Goal: Find specific page/section: Find specific page/section

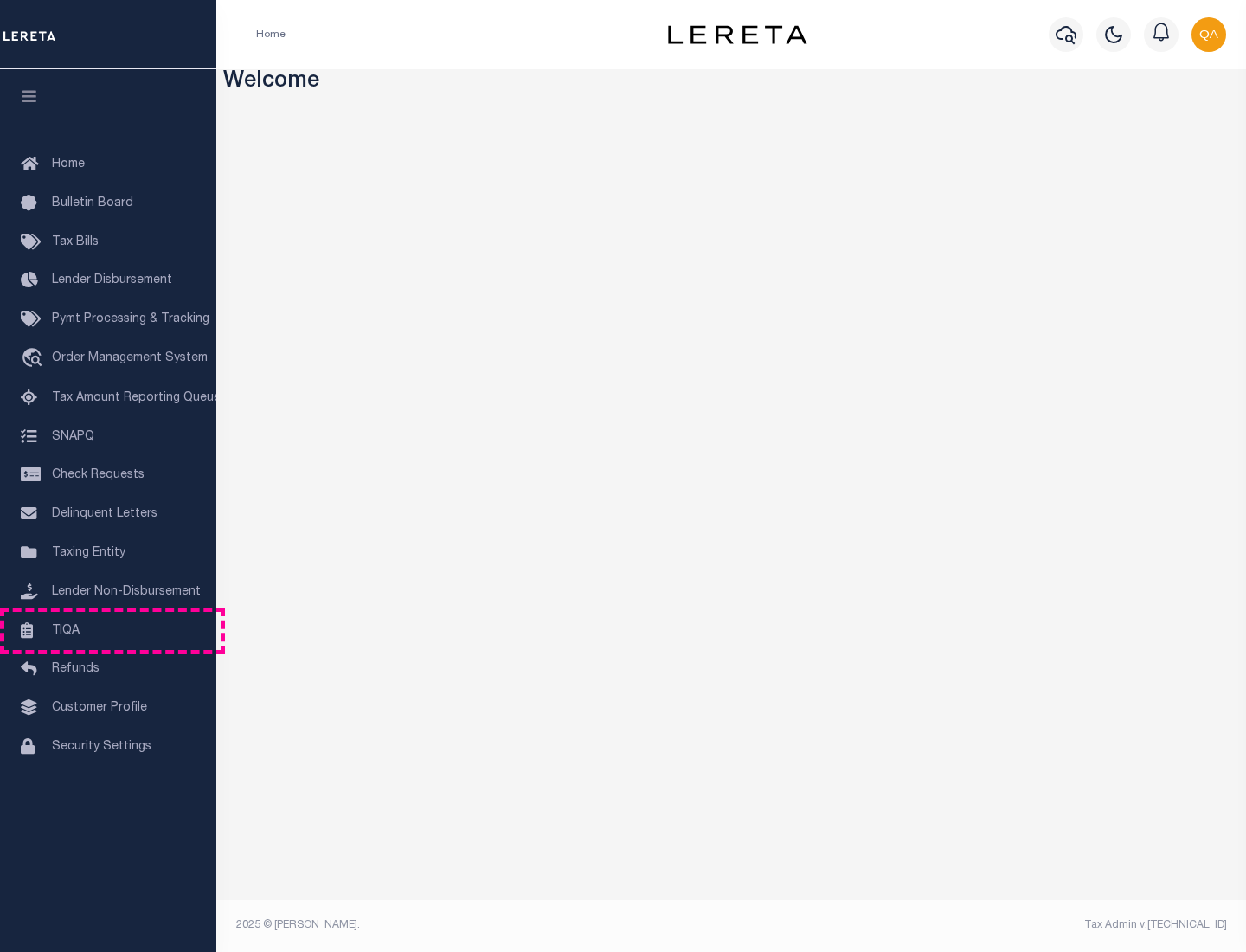
click at [108, 630] on link "TIQA" at bounding box center [108, 630] width 216 height 39
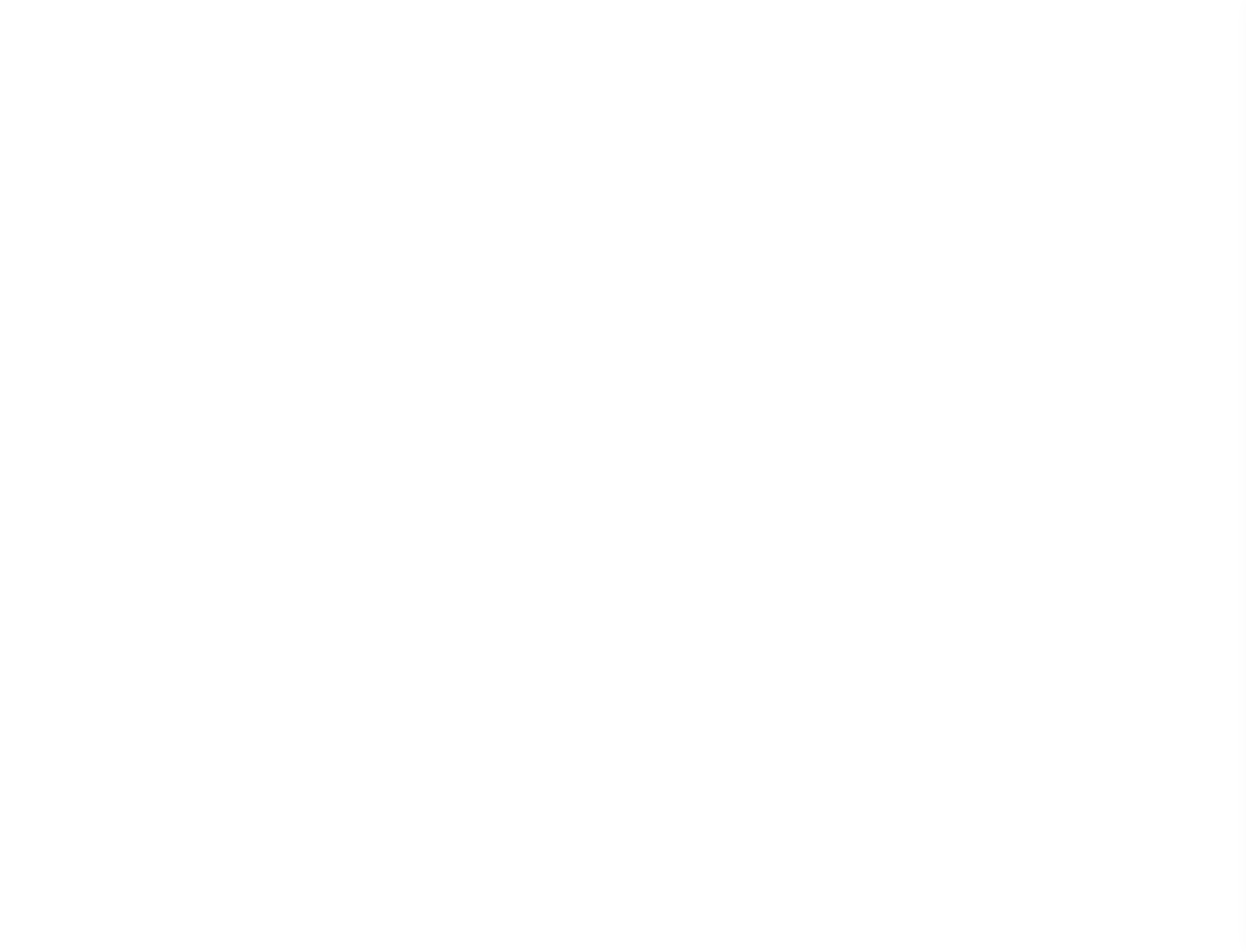
select select "200"
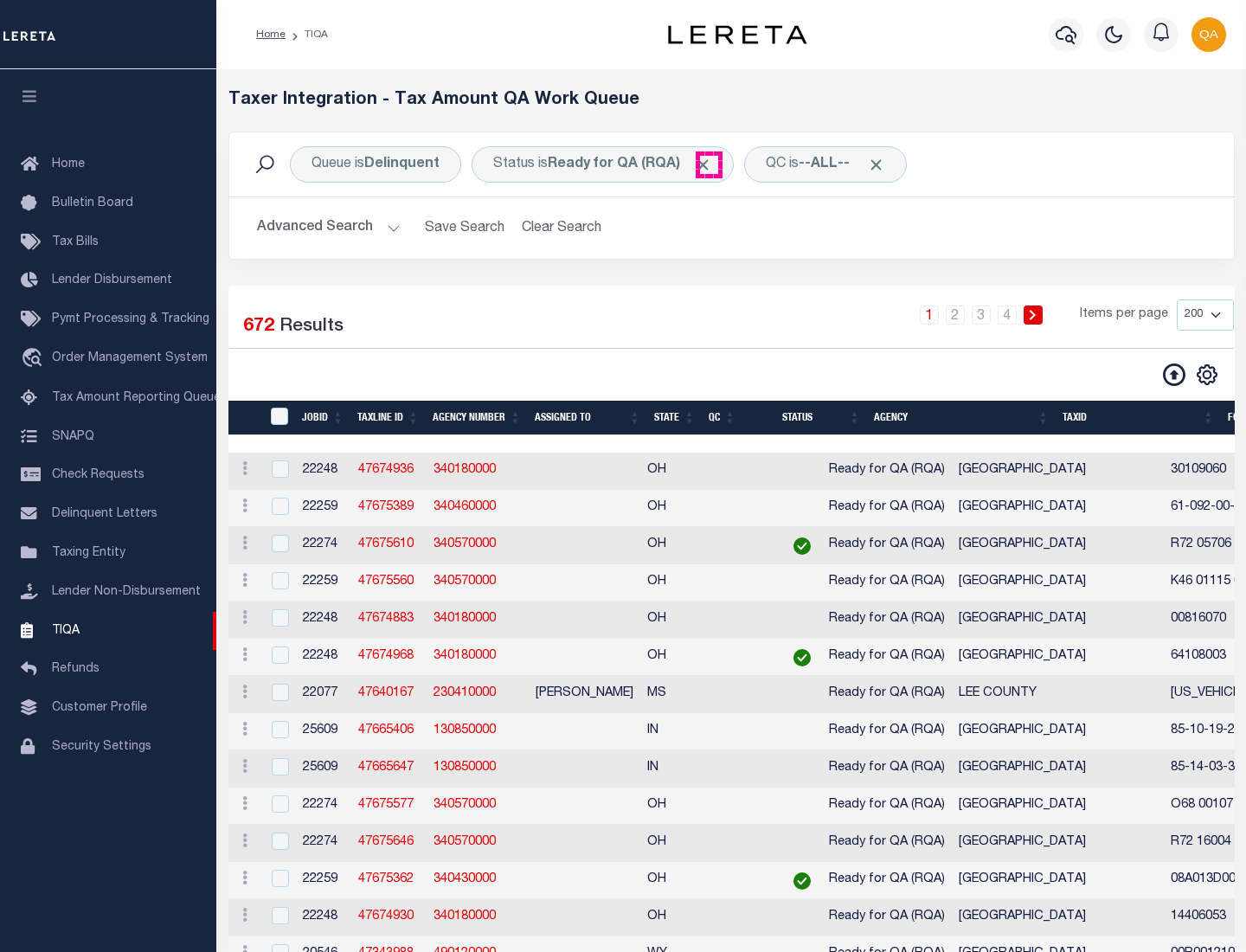
click at [708, 164] on span "Click to Remove" at bounding box center [703, 164] width 18 height 18
